Goal: Task Accomplishment & Management: Use online tool/utility

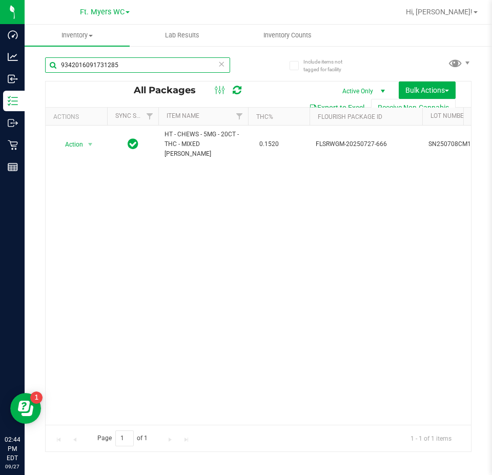
click at [173, 66] on input "9342016091731285" at bounding box center [137, 64] width 185 height 15
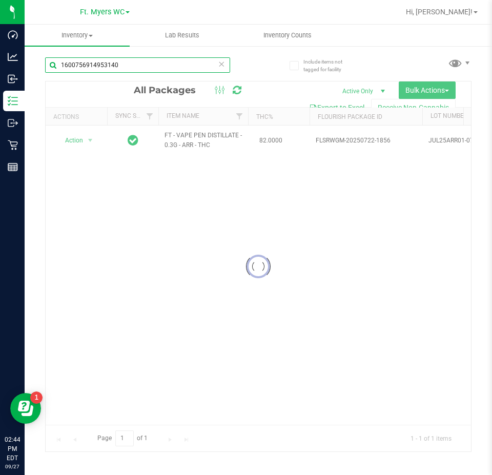
type input "1600756914953140"
click at [88, 140] on div at bounding box center [259, 267] width 426 height 370
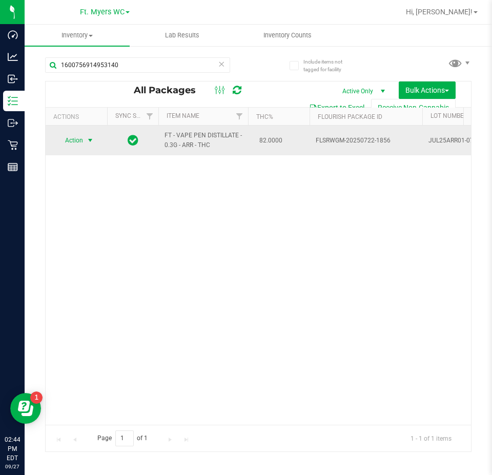
click at [88, 141] on span "select" at bounding box center [90, 140] width 8 height 8
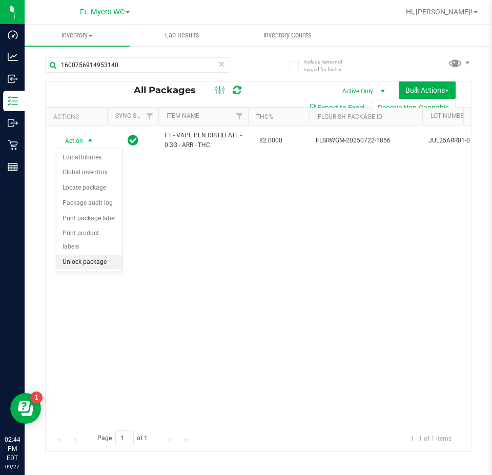
click at [72, 255] on li "Unlock package" at bounding box center [89, 262] width 66 height 15
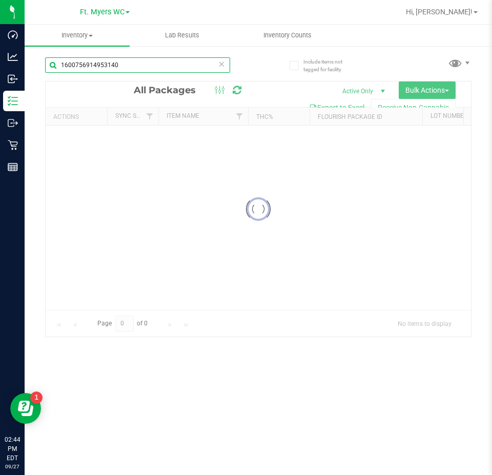
click at [126, 66] on input "1600756914953140" at bounding box center [137, 64] width 185 height 15
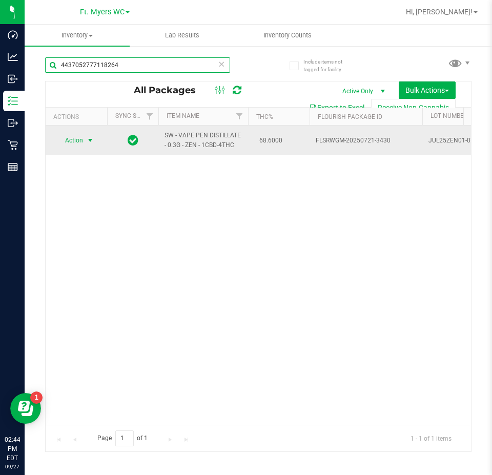
type input "4437052777118264"
click at [60, 141] on span "Action" at bounding box center [70, 140] width 28 height 14
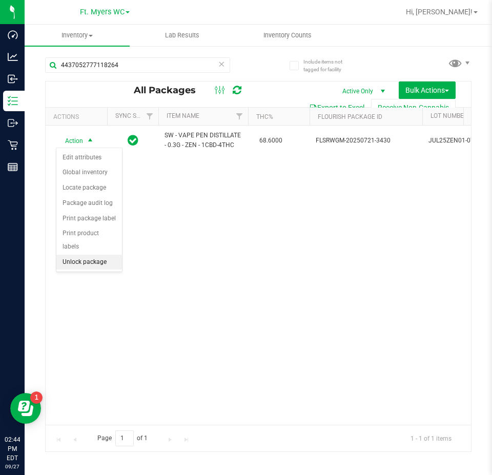
click at [98, 255] on li "Unlock package" at bounding box center [89, 262] width 66 height 15
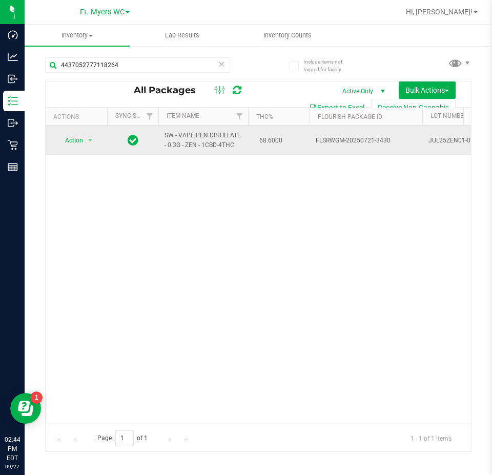
click at [76, 148] on span "Action" at bounding box center [70, 140] width 28 height 14
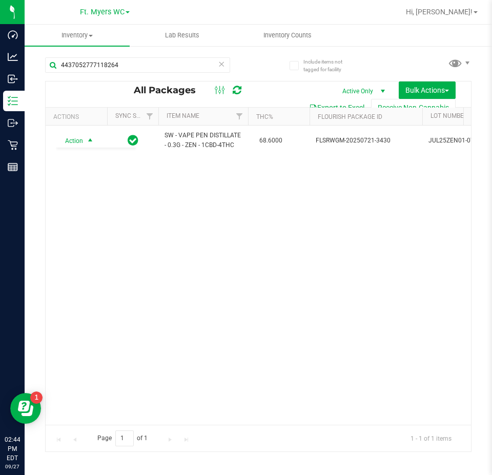
click at [203, 276] on div "Action Action Adjust qty Create package Edit attributes Global inventory Locate…" at bounding box center [259, 275] width 426 height 299
